Goal: Transaction & Acquisition: Purchase product/service

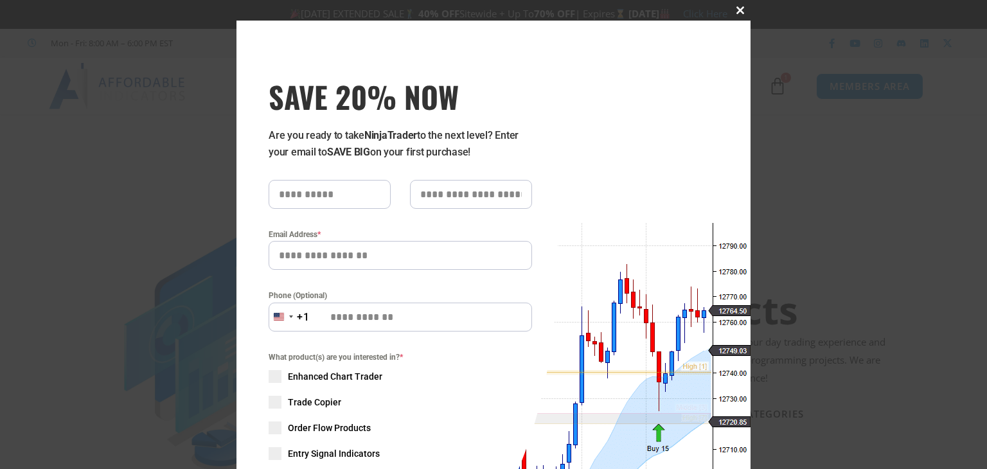
click at [732, 12] on span at bounding box center [740, 10] width 21 height 8
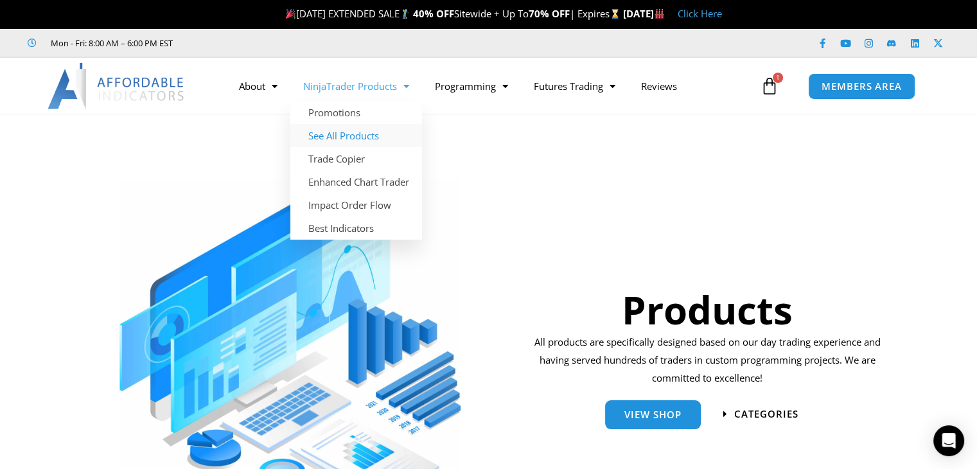
click at [361, 136] on link "See All Products" at bounding box center [356, 135] width 132 height 23
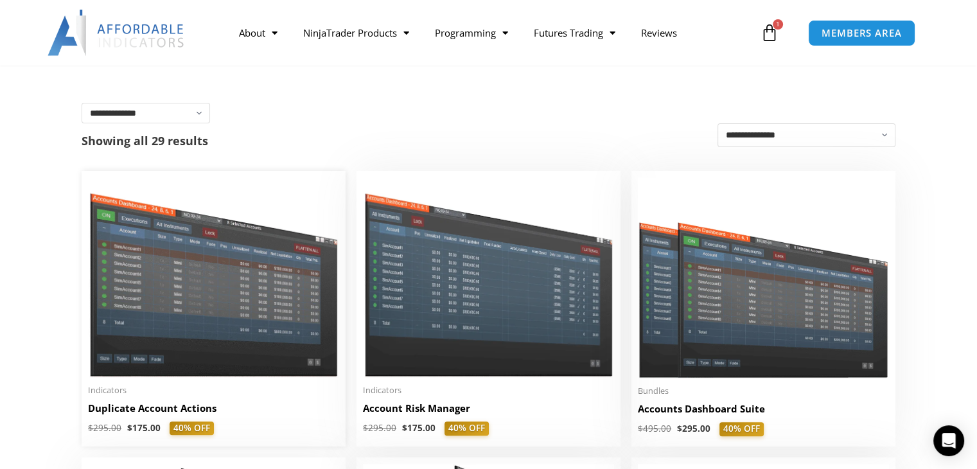
scroll to position [257, 0]
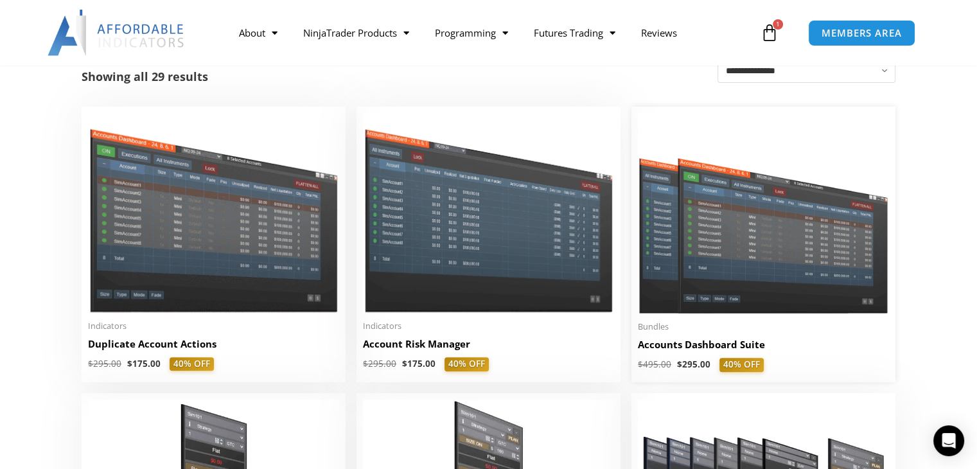
click at [773, 289] on img at bounding box center [763, 213] width 251 height 200
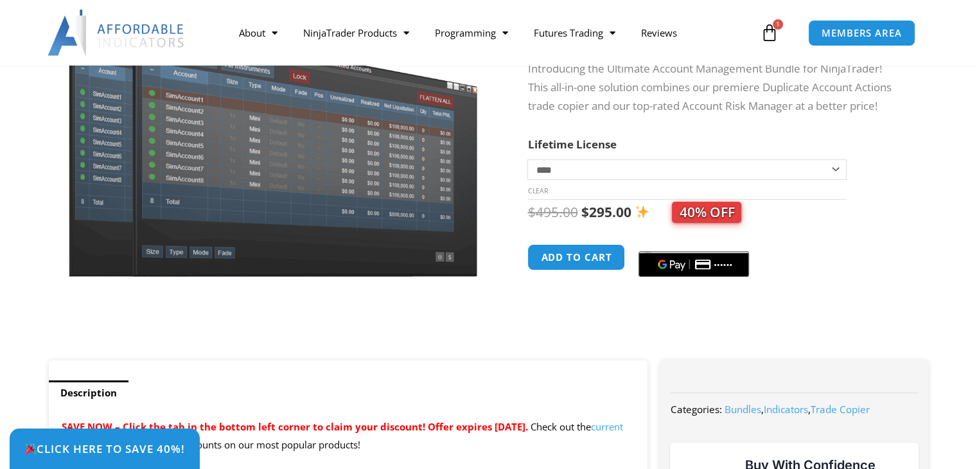
scroll to position [193, 0]
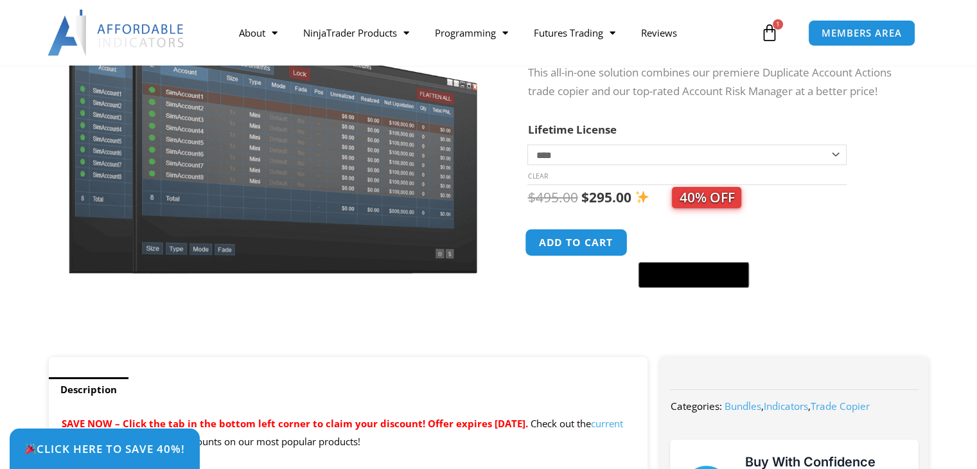
click at [578, 247] on button "Add to cart" at bounding box center [576, 243] width 103 height 28
click at [772, 32] on icon at bounding box center [770, 33] width 18 height 18
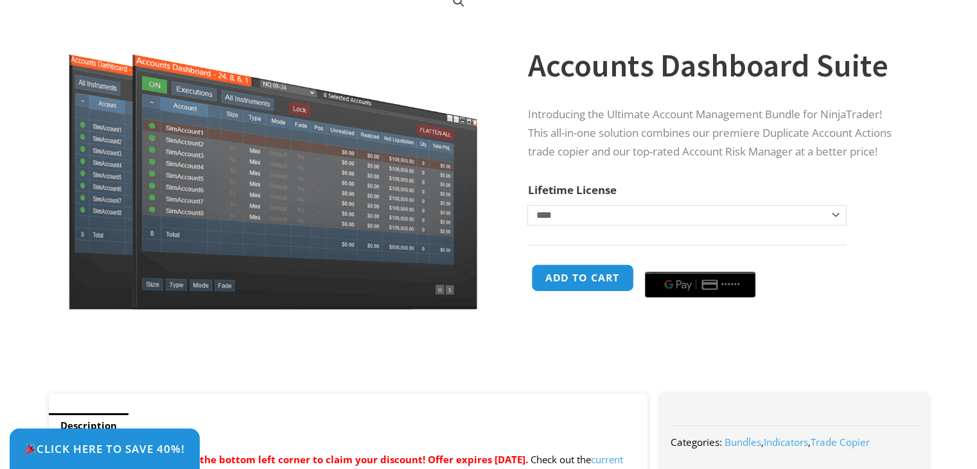
scroll to position [257, 0]
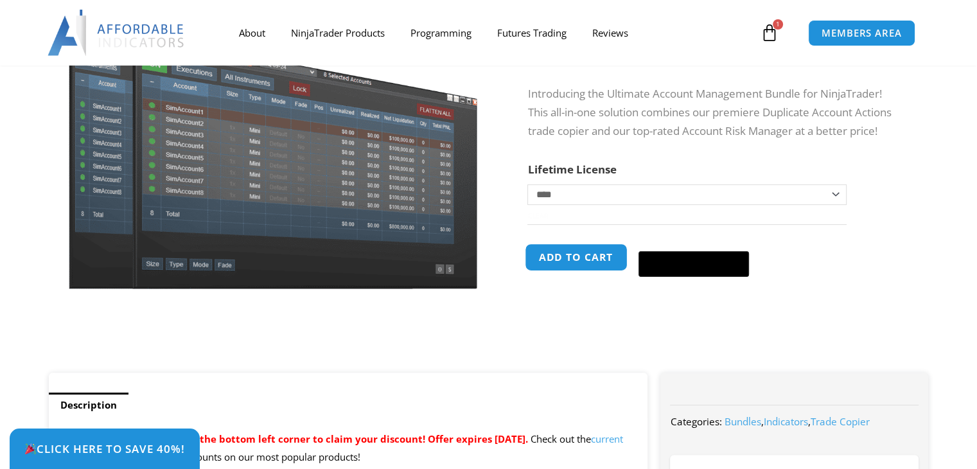
click at [598, 260] on div "**********" at bounding box center [714, 150] width 375 height 445
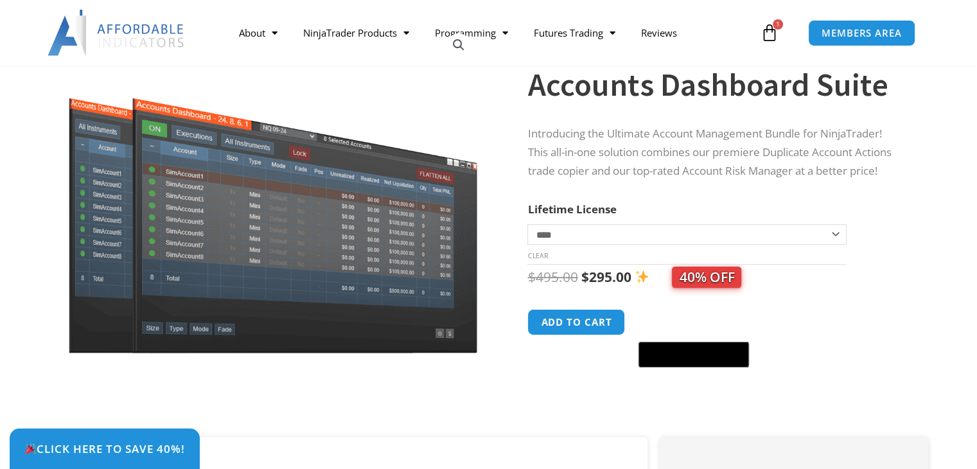
scroll to position [193, 0]
click at [766, 31] on icon at bounding box center [770, 33] width 18 height 18
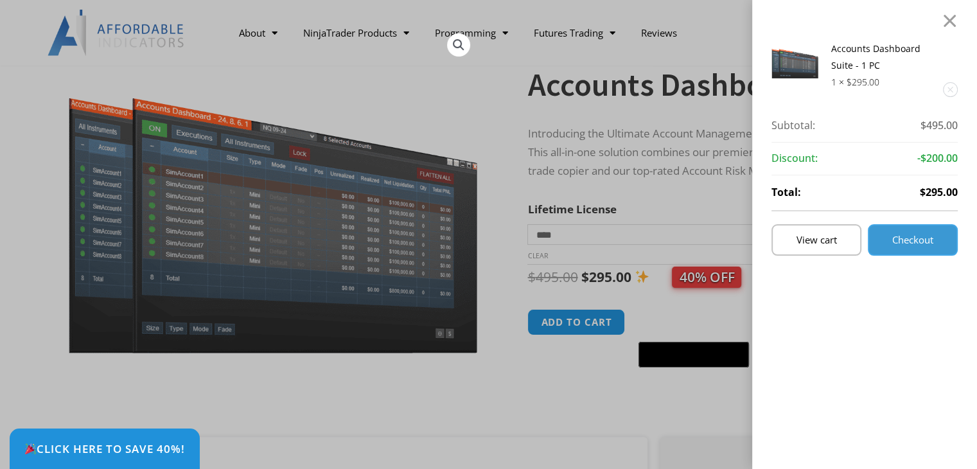
click at [923, 242] on span "Checkout" at bounding box center [912, 240] width 41 height 10
click at [909, 240] on span "Checkout" at bounding box center [912, 240] width 41 height 10
click at [904, 252] on link "Checkout" at bounding box center [913, 239] width 90 height 31
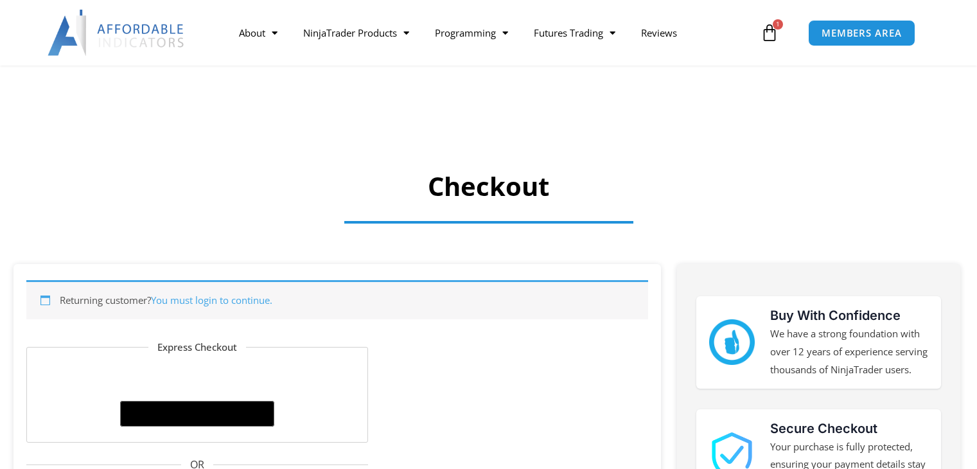
select select "**"
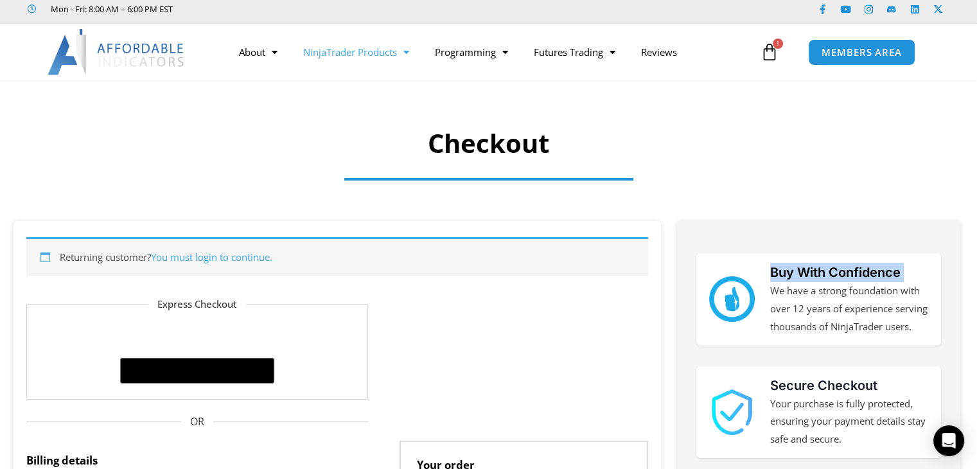
scroll to position [33, 0]
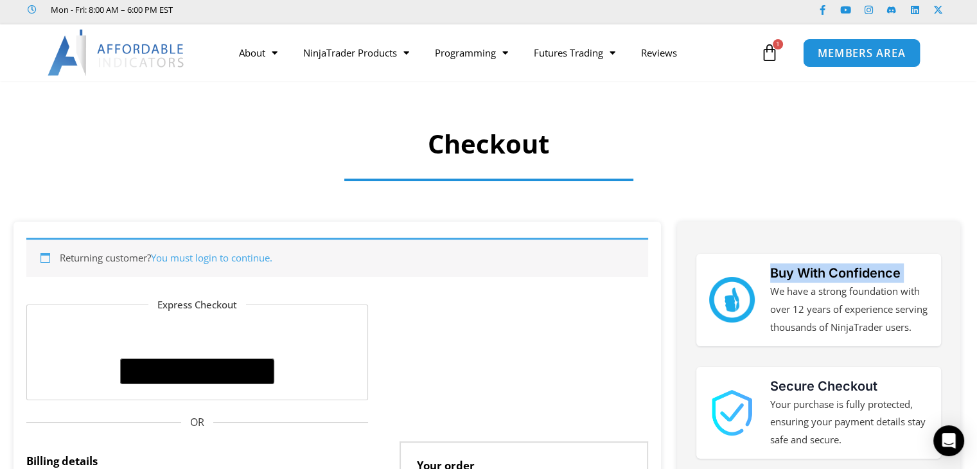
click at [835, 48] on span "MEMBERS AREA" at bounding box center [862, 53] width 88 height 11
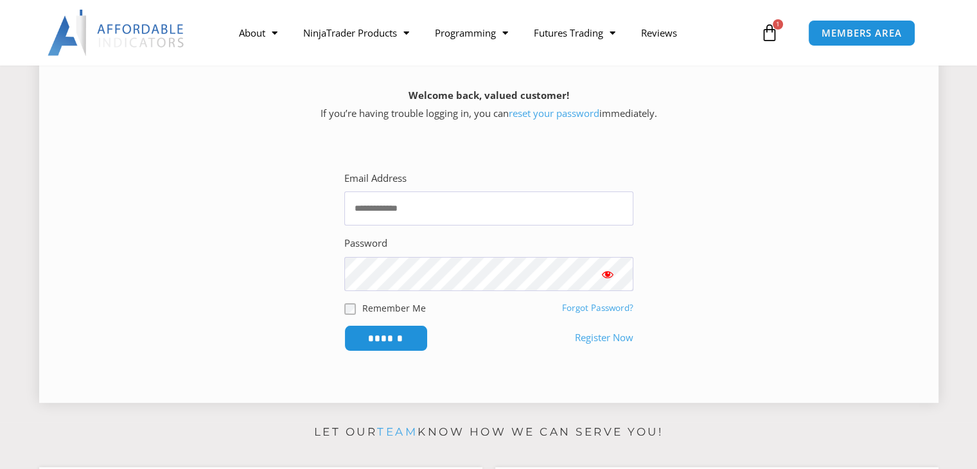
scroll to position [193, 0]
